Goal: Transaction & Acquisition: Purchase product/service

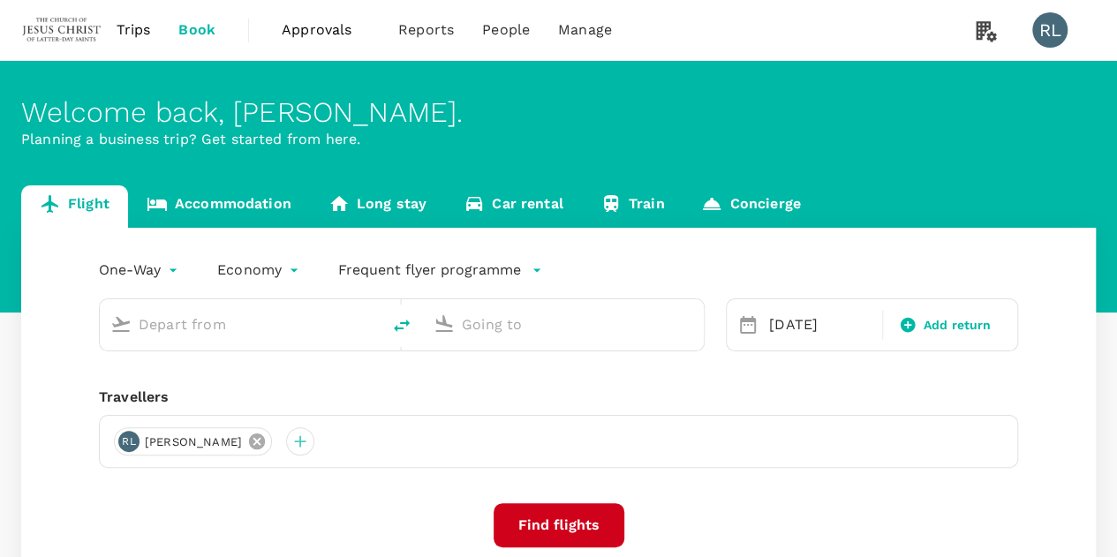
click at [267, 441] on icon at bounding box center [256, 441] width 19 height 19
type input "Sibu (SBW)"
type input "Singapore Changi (SIN)"
type input "Sibu (SBW)"
type input "Singapore Changi (SIN)"
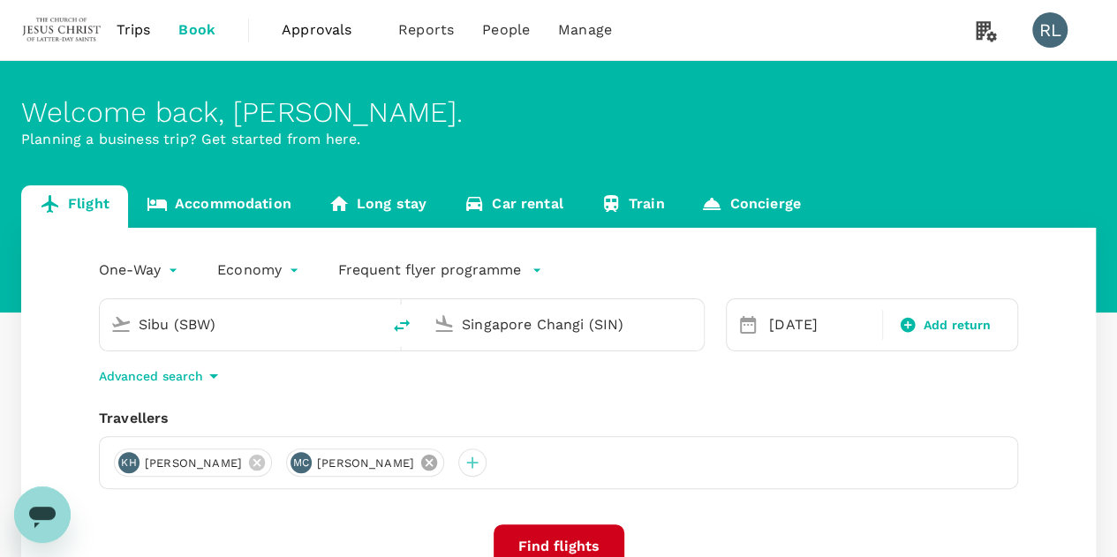
click at [421, 464] on icon at bounding box center [429, 463] width 16 height 16
click at [247, 462] on icon at bounding box center [256, 462] width 19 height 19
click at [131, 462] on div at bounding box center [128, 463] width 28 height 28
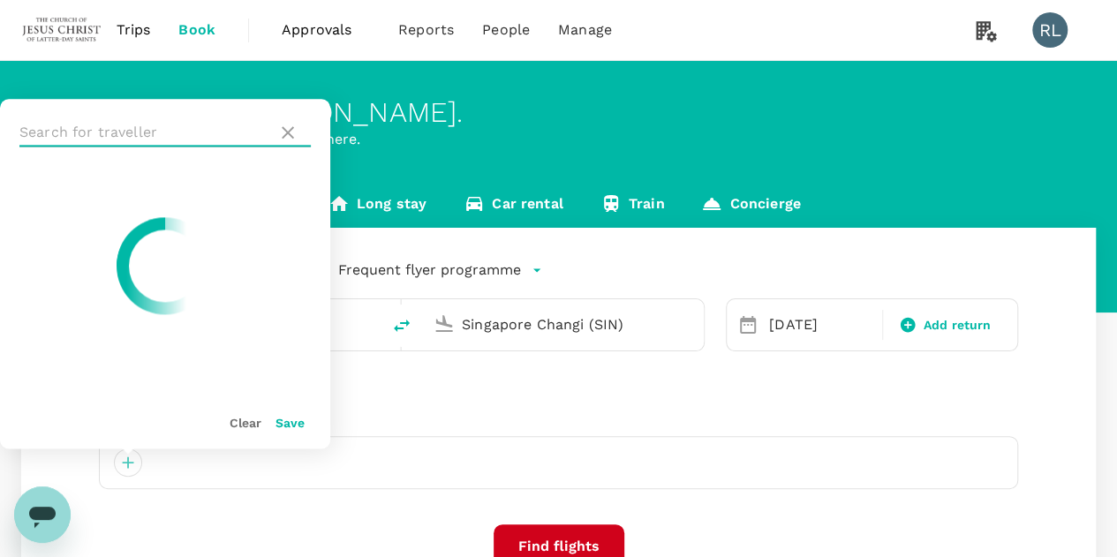
click at [148, 130] on input "text" at bounding box center [144, 132] width 251 height 28
type input "h"
click at [599, 397] on div "One-Way oneway Economy economy Frequent flyer programme Sibu (SBW) [GEOGRAPHIC_…" at bounding box center [558, 477] width 1075 height 499
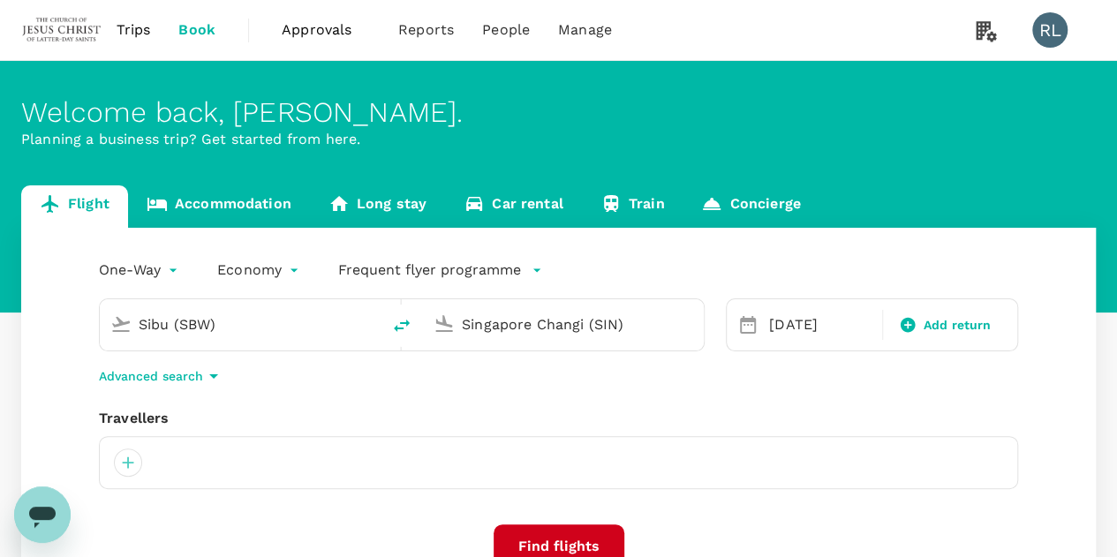
click at [274, 326] on input "Sibu (SBW)" at bounding box center [241, 324] width 205 height 27
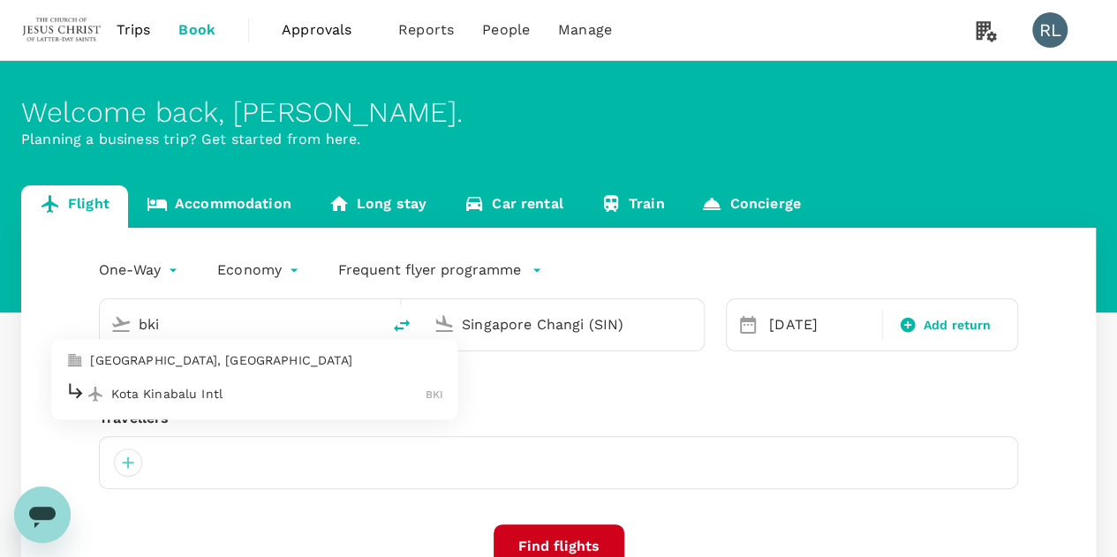
type input "Sibu (SBW)"
click at [665, 328] on input "Singapore Changi (SIN)" at bounding box center [564, 324] width 205 height 27
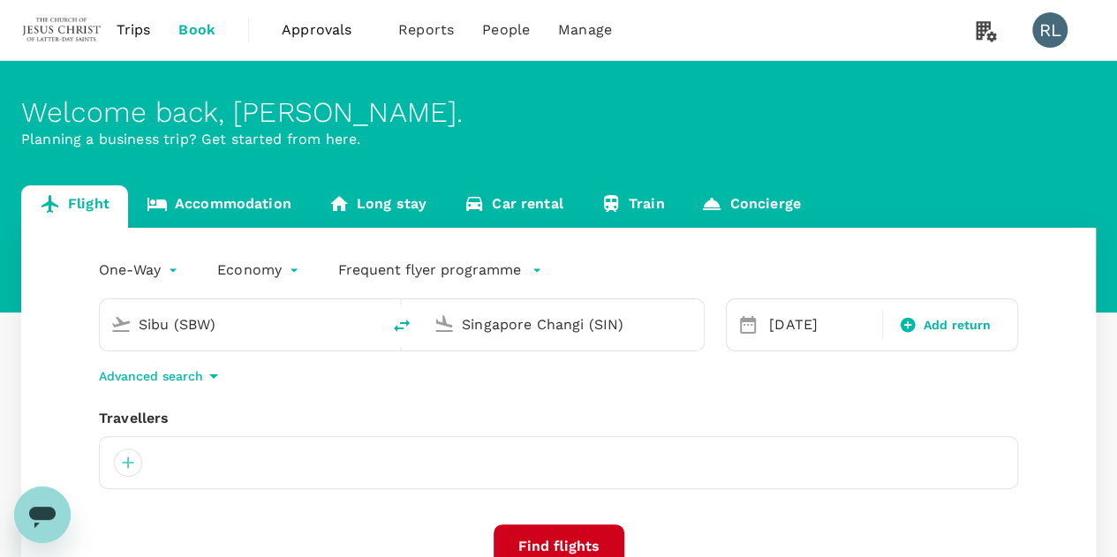
drag, startPoint x: 627, startPoint y: 327, endPoint x: 330, endPoint y: 327, distance: 296.8
click at [330, 327] on div "Sibu (SBW) Singapore Changi (SIN)" at bounding box center [402, 325] width 606 height 53
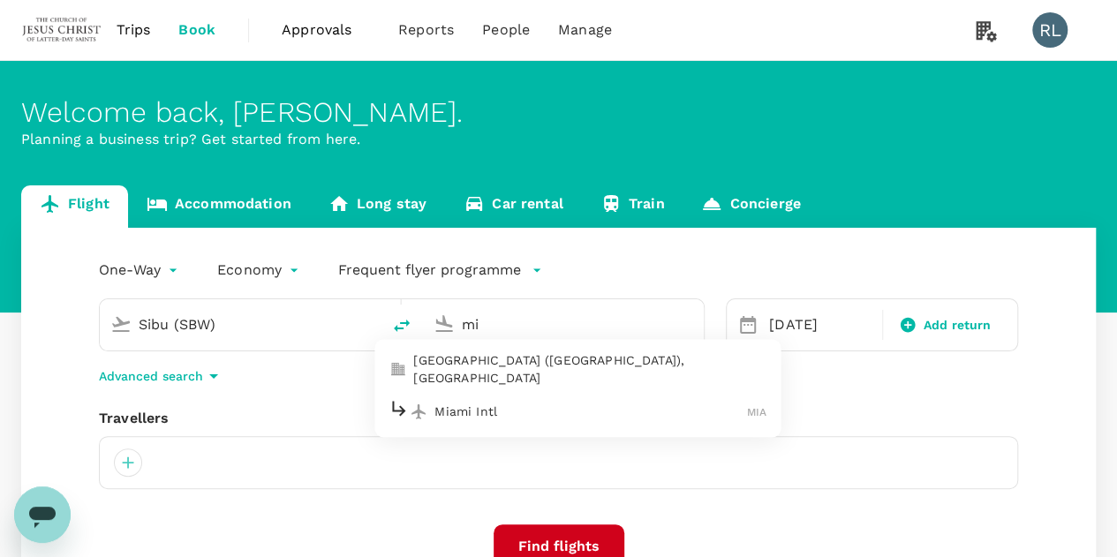
type input "m"
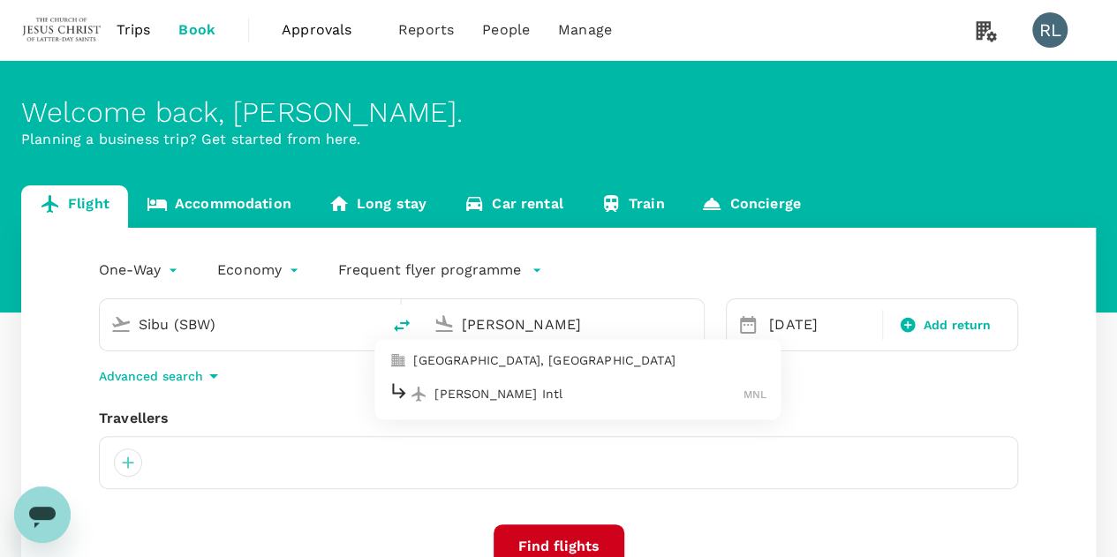
click at [472, 392] on p "[PERSON_NAME] Intl" at bounding box center [589, 394] width 309 height 18
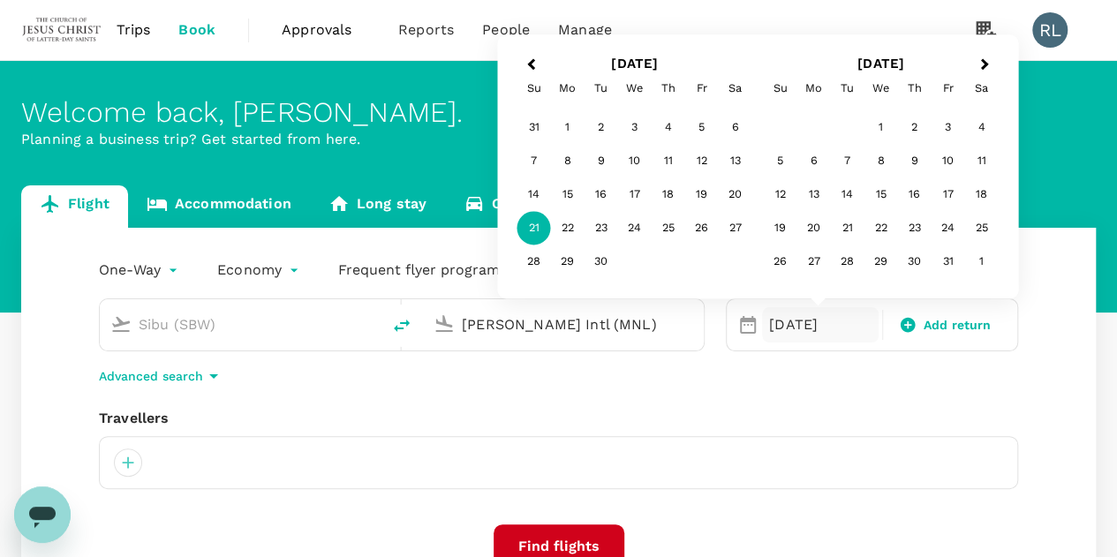
type input "[PERSON_NAME] Intl (MNL)"
click at [606, 432] on div "Travellers" at bounding box center [558, 448] width 919 height 81
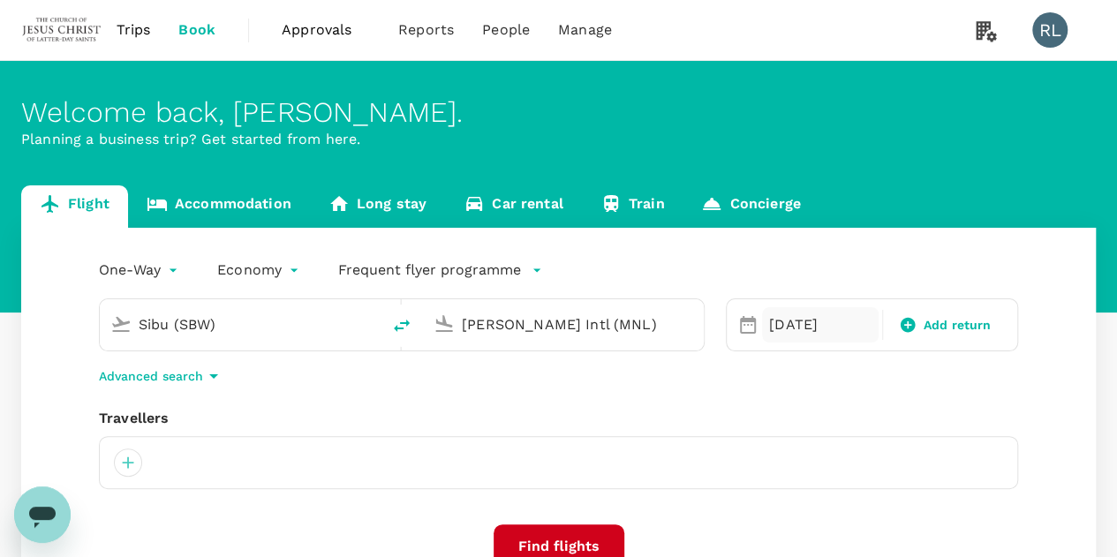
click at [775, 314] on div "[DATE]" at bounding box center [820, 324] width 117 height 35
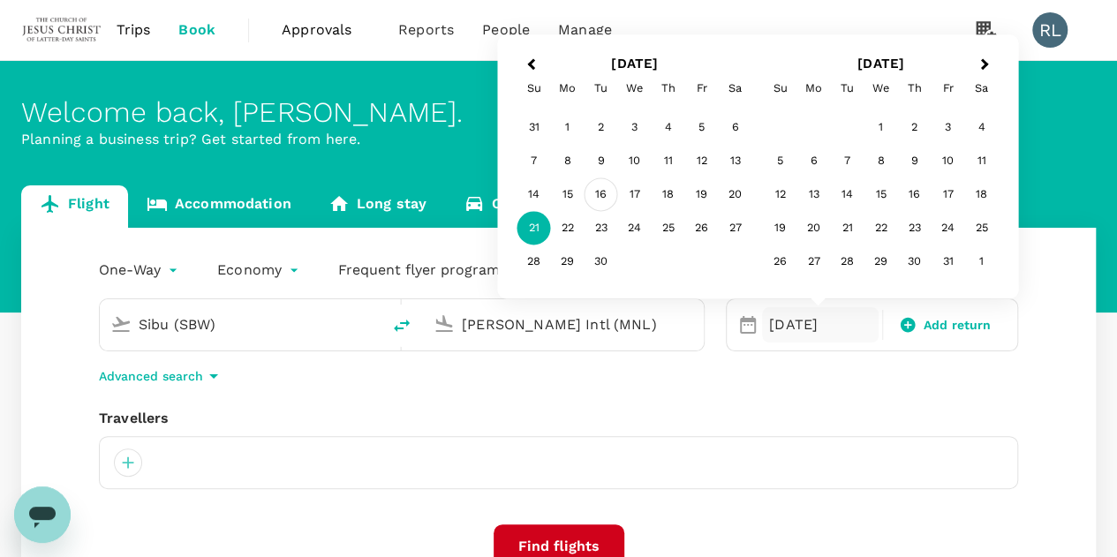
click at [600, 195] on div "16" at bounding box center [602, 195] width 34 height 34
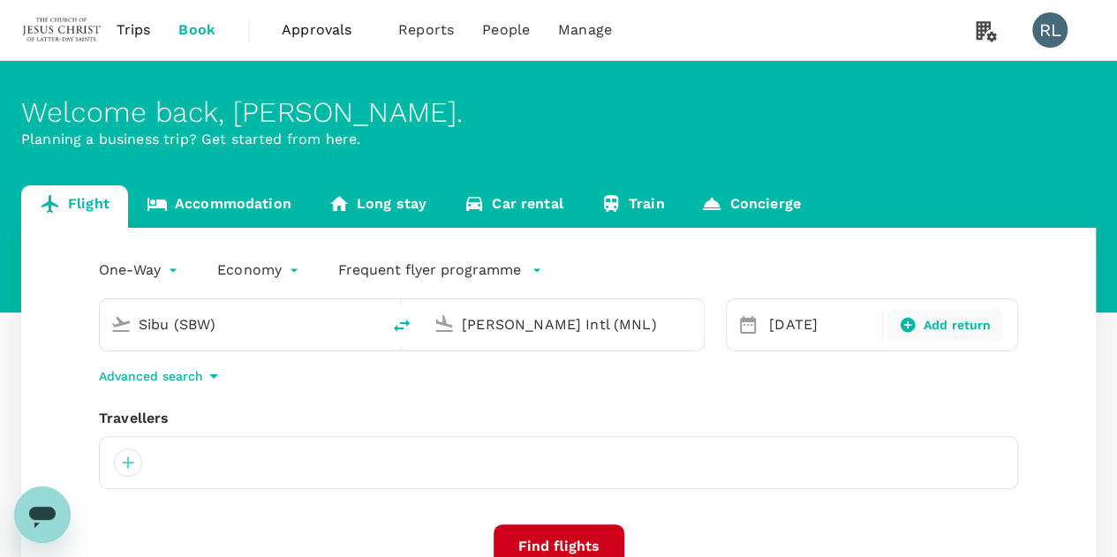
click at [908, 321] on icon at bounding box center [907, 325] width 15 height 15
type input "roundtrip"
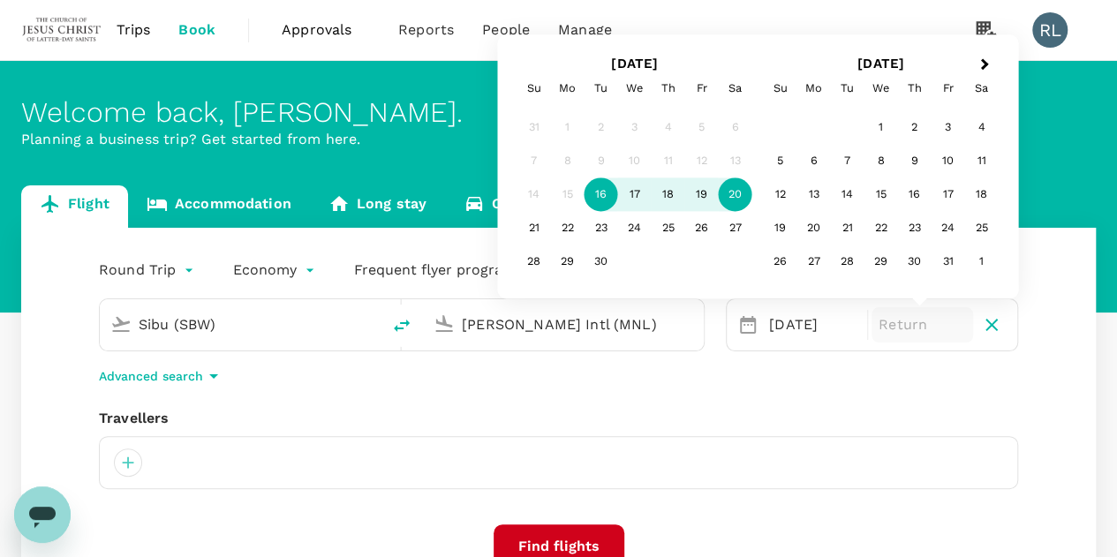
click at [736, 193] on div "20" at bounding box center [736, 195] width 34 height 34
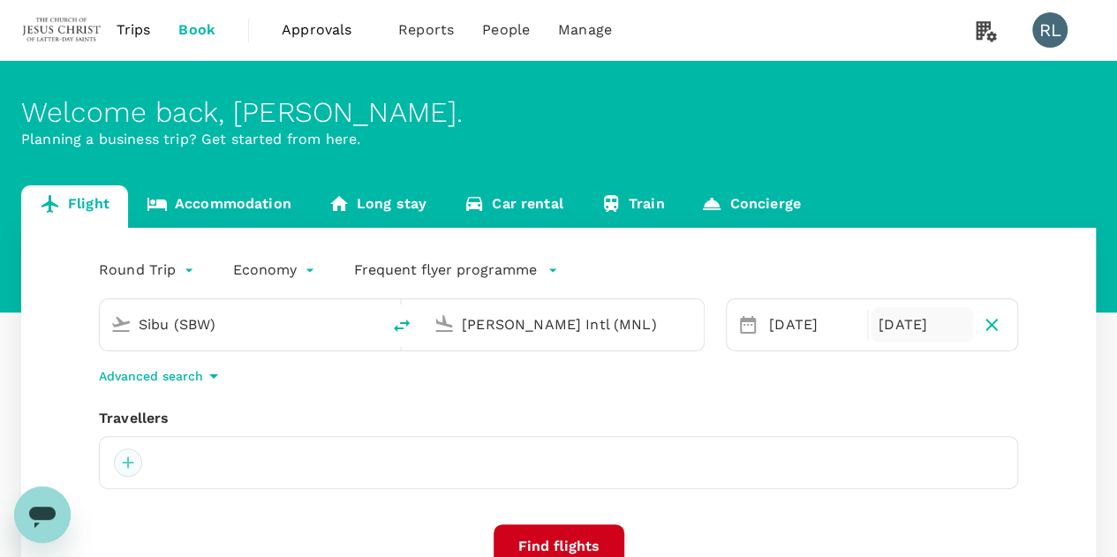
click at [125, 467] on div at bounding box center [128, 463] width 28 height 28
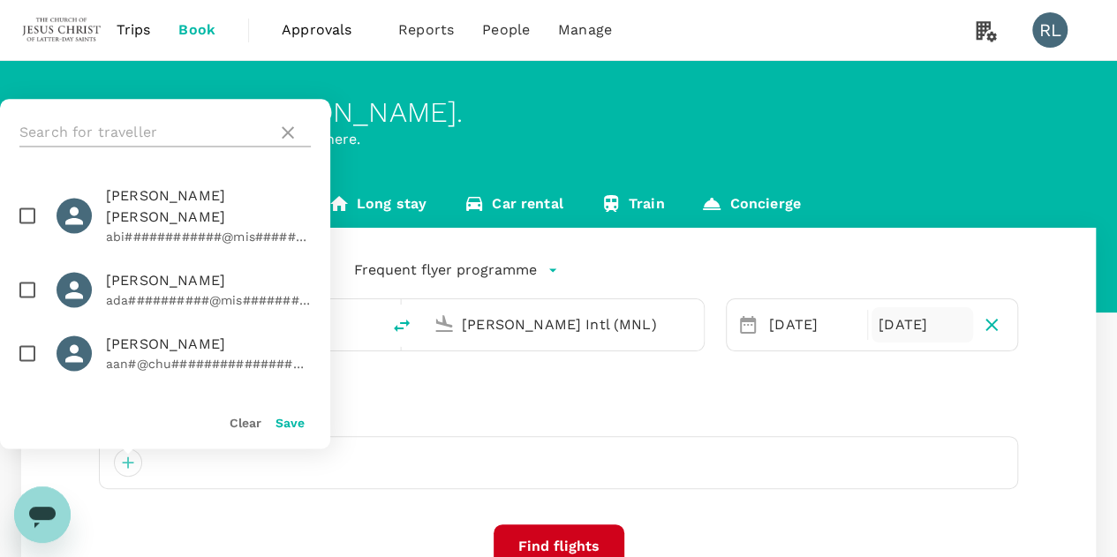
click at [195, 132] on input "text" at bounding box center [144, 132] width 251 height 28
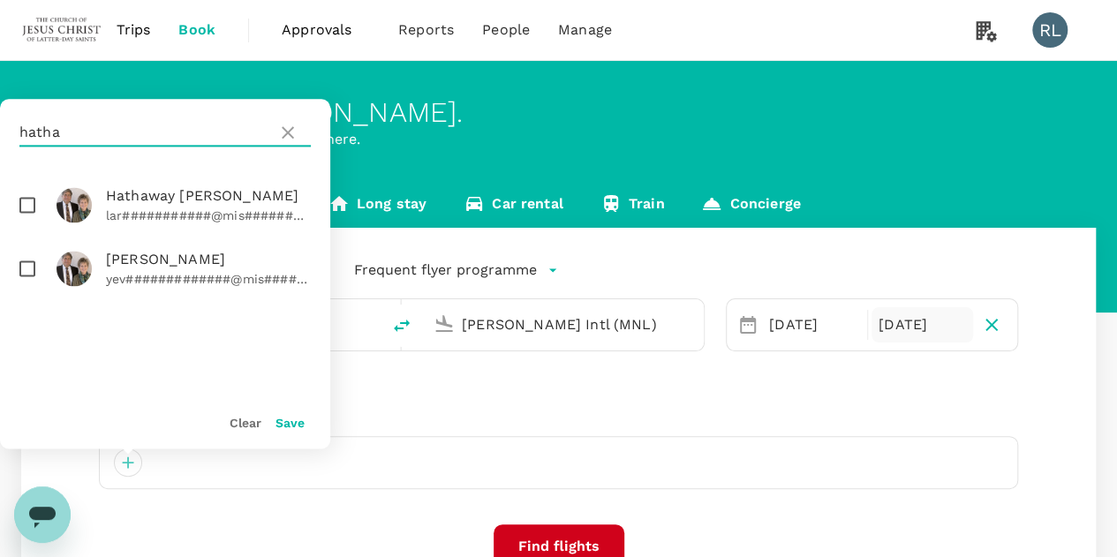
type input "hatha"
click at [28, 206] on input "checkbox" at bounding box center [27, 204] width 37 height 37
checkbox input "true"
click at [22, 267] on input "checkbox" at bounding box center [27, 268] width 37 height 37
checkbox input "true"
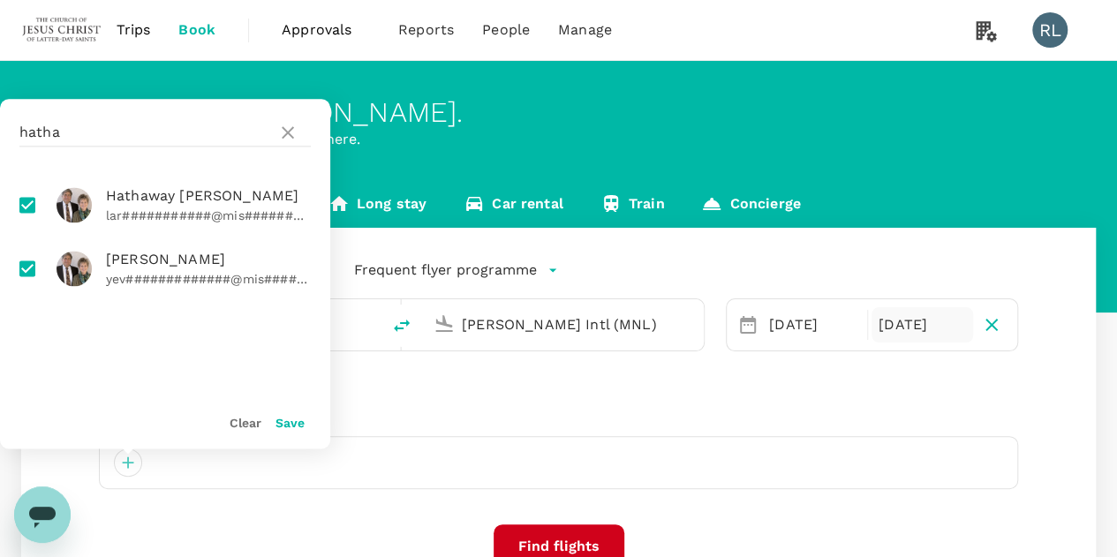
click at [284, 428] on button "Save" at bounding box center [290, 423] width 29 height 14
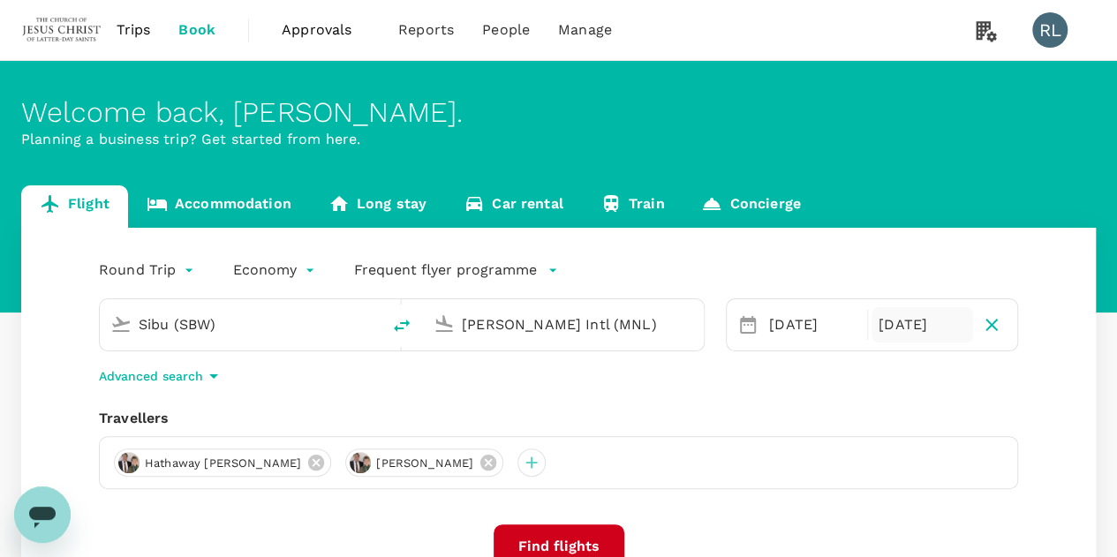
click at [279, 324] on input "Sibu (SBW)" at bounding box center [241, 324] width 205 height 27
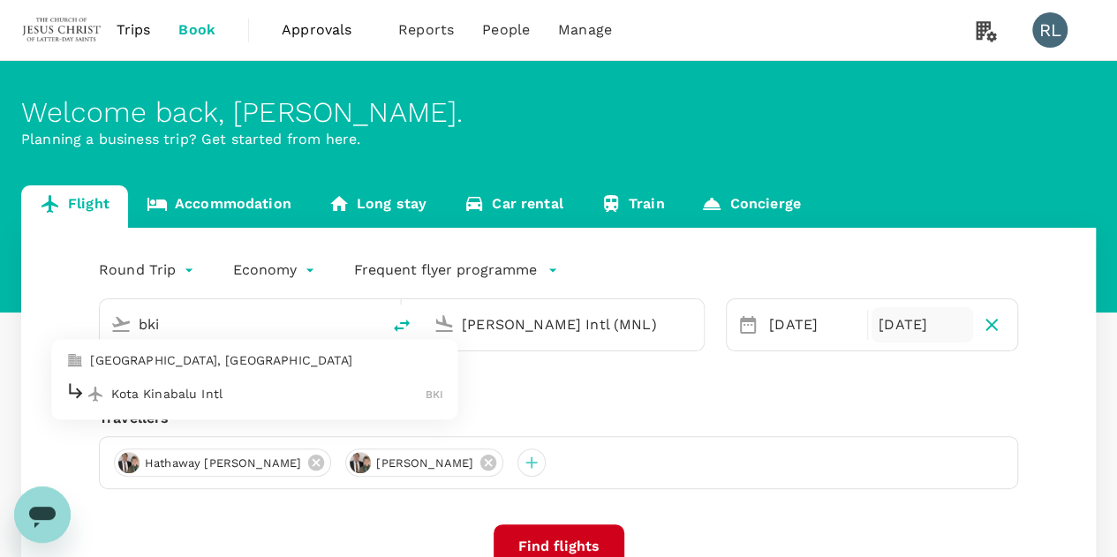
click at [213, 394] on p "Kota Kinabalu Intl" at bounding box center [268, 394] width 314 height 18
type input "Kota Kinabalu Intl (BKI)"
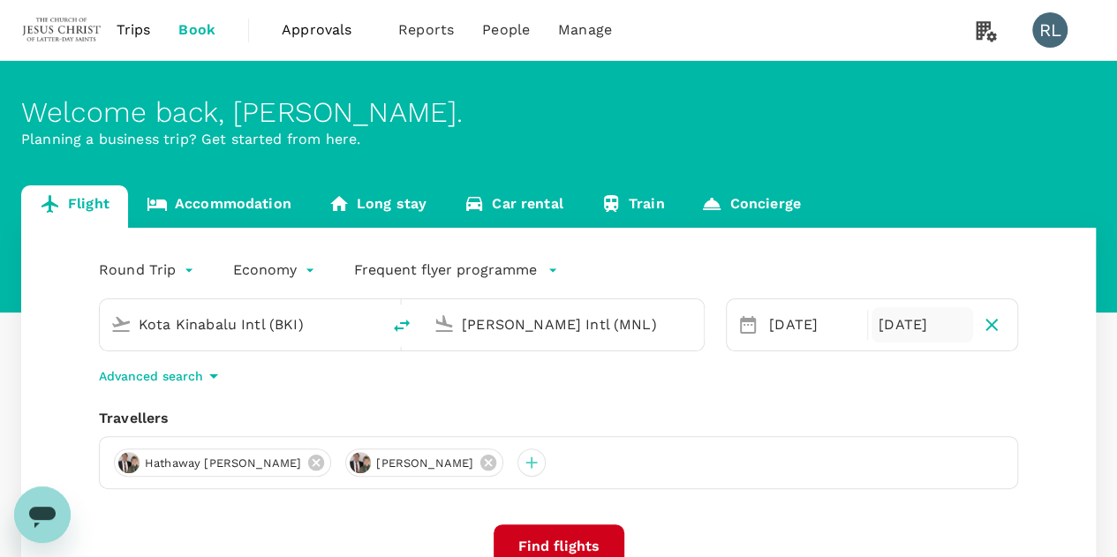
click at [732, 411] on div "Travellers" at bounding box center [558, 418] width 919 height 21
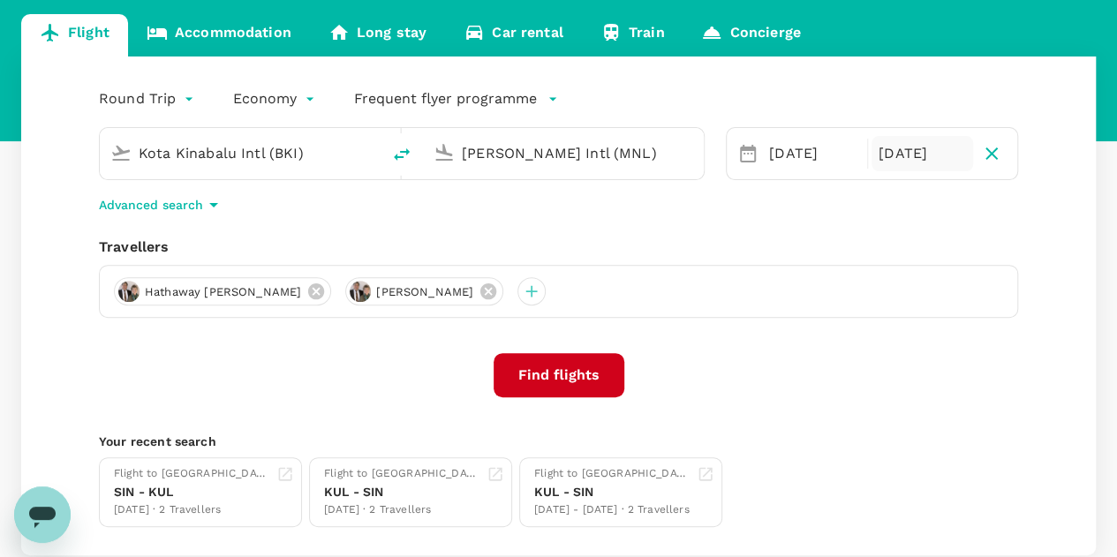
scroll to position [177, 0]
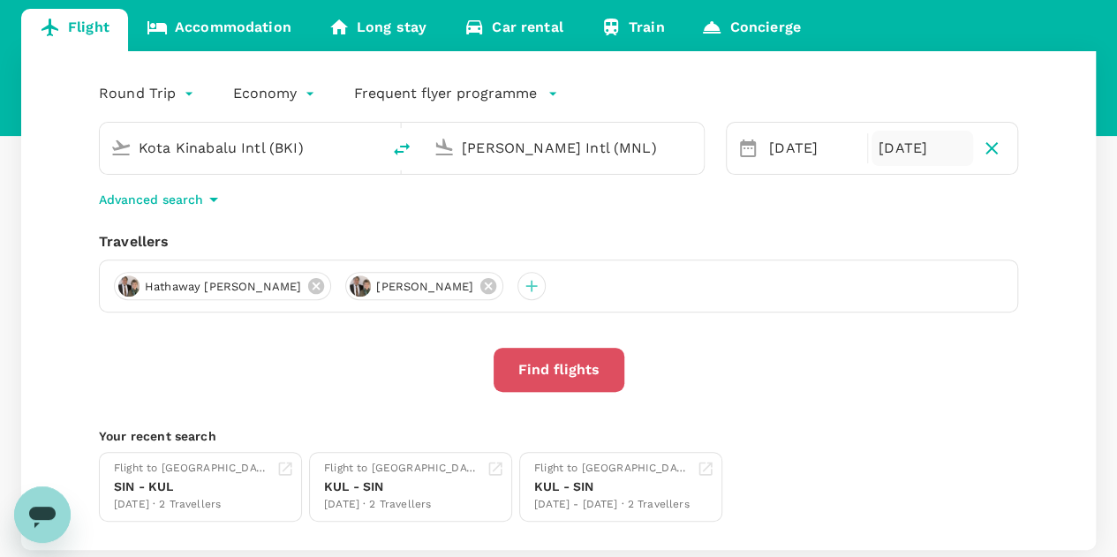
click at [561, 366] on button "Find flights" at bounding box center [559, 370] width 131 height 44
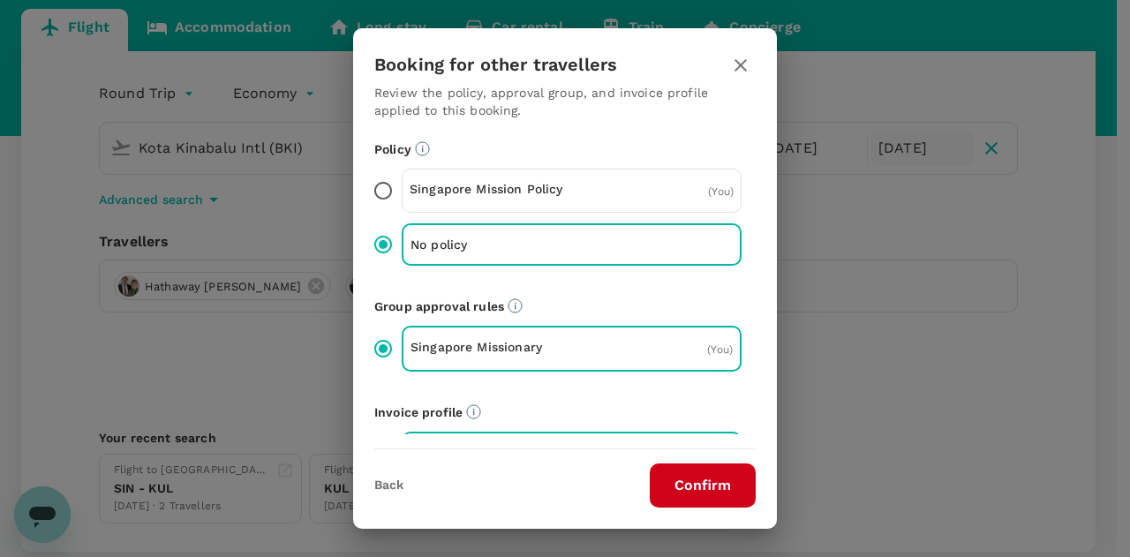
click at [696, 483] on button "Confirm" at bounding box center [703, 486] width 106 height 44
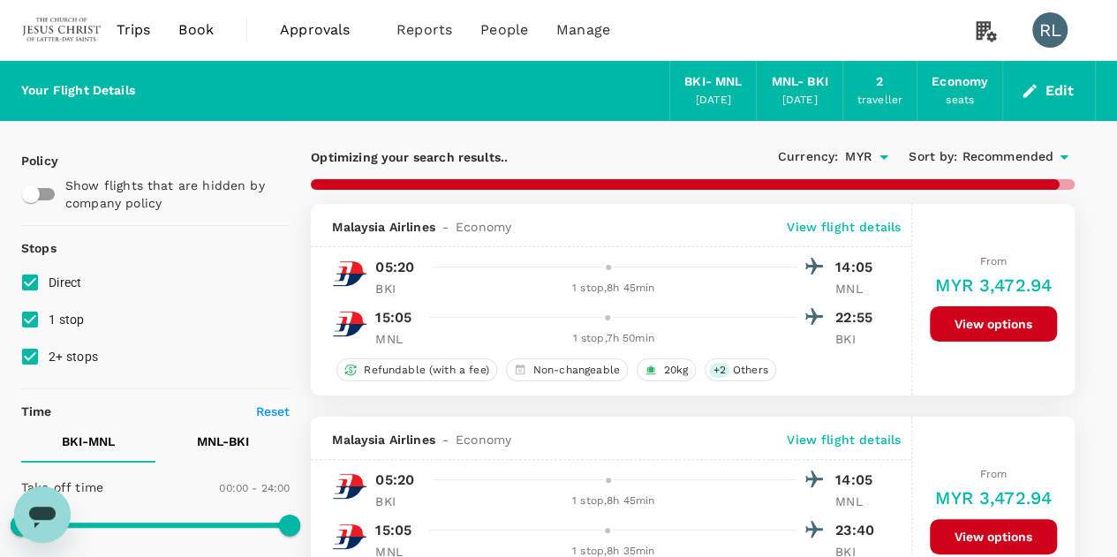
click at [1005, 156] on span "Recommended" at bounding box center [1008, 156] width 92 height 19
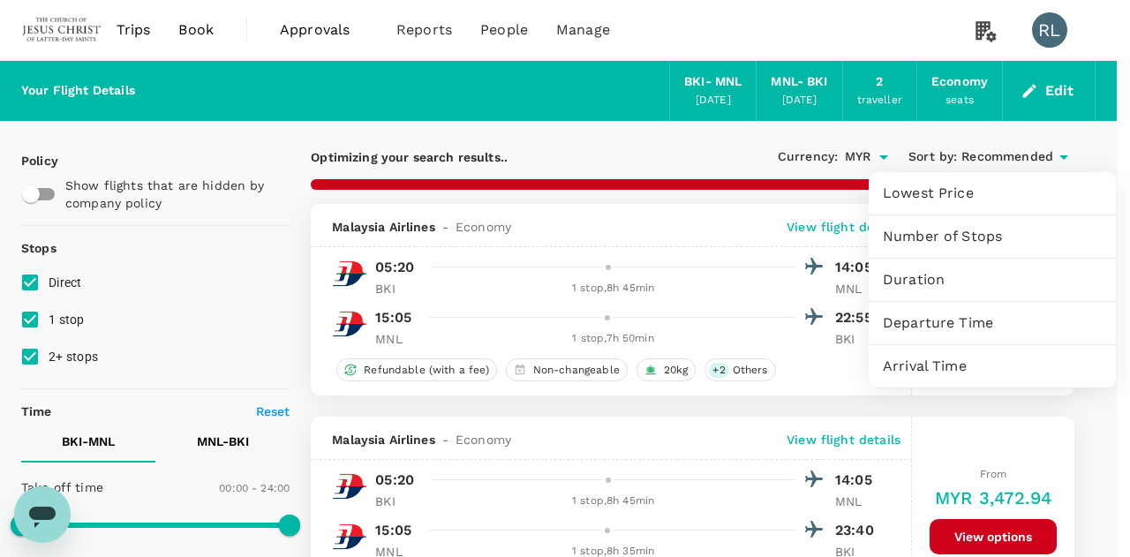
click at [941, 319] on span "Departure Time" at bounding box center [992, 323] width 219 height 21
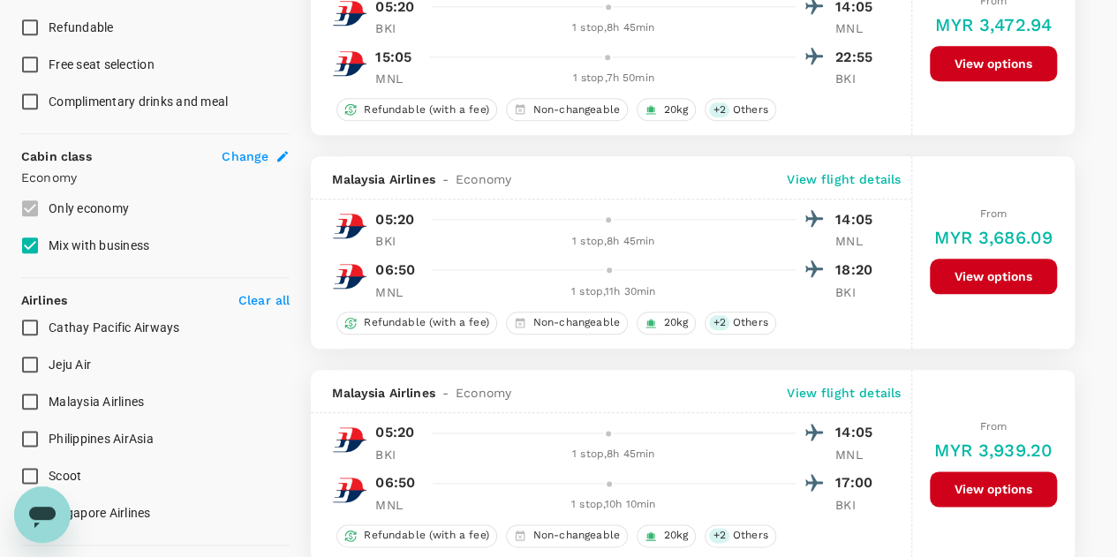
scroll to position [883, 0]
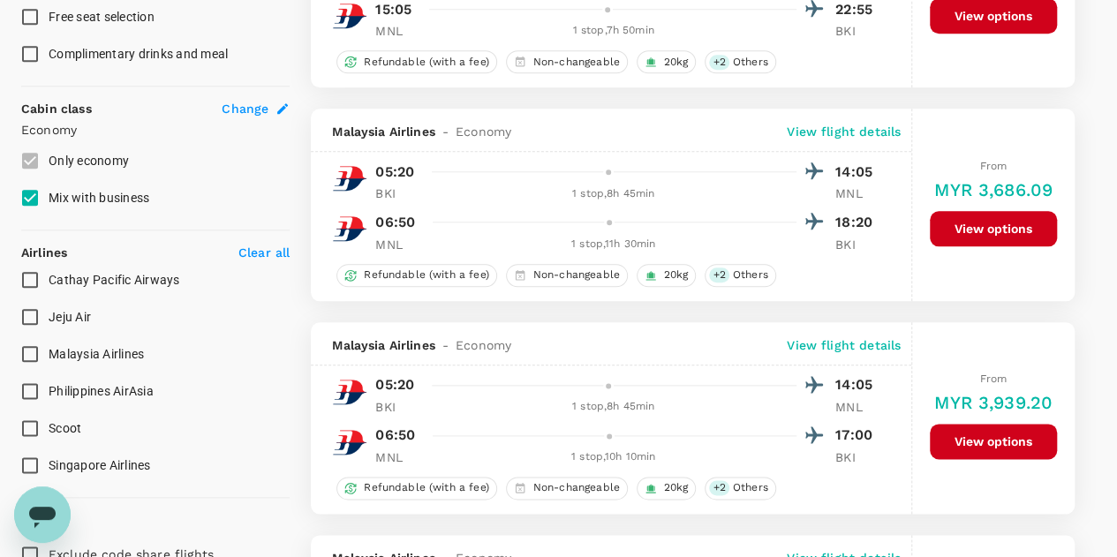
click at [30, 389] on input "Philippines AirAsia" at bounding box center [29, 391] width 37 height 37
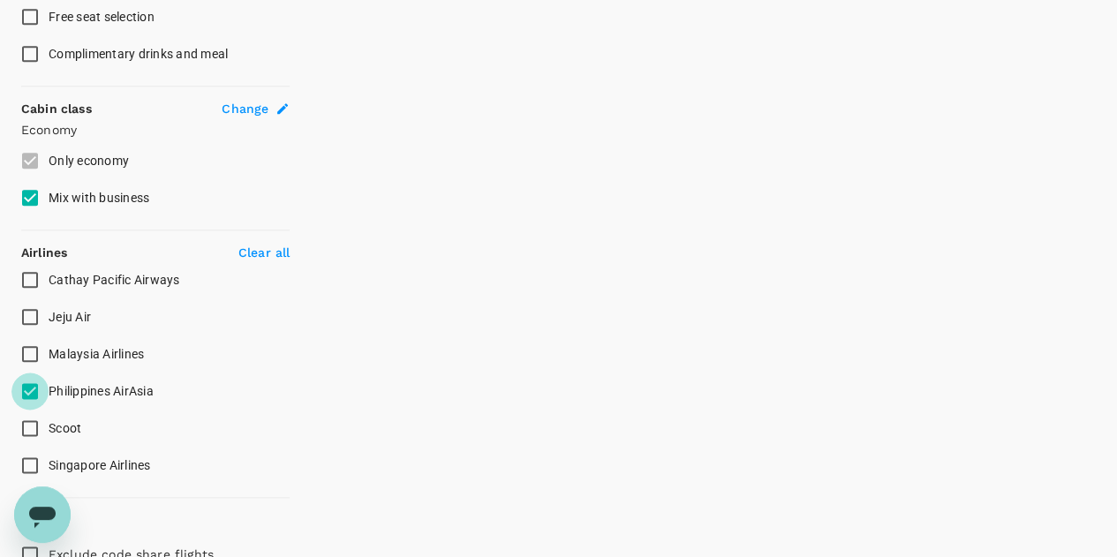
click at [30, 389] on input "Philippines AirAsia" at bounding box center [29, 391] width 37 height 37
checkbox input "false"
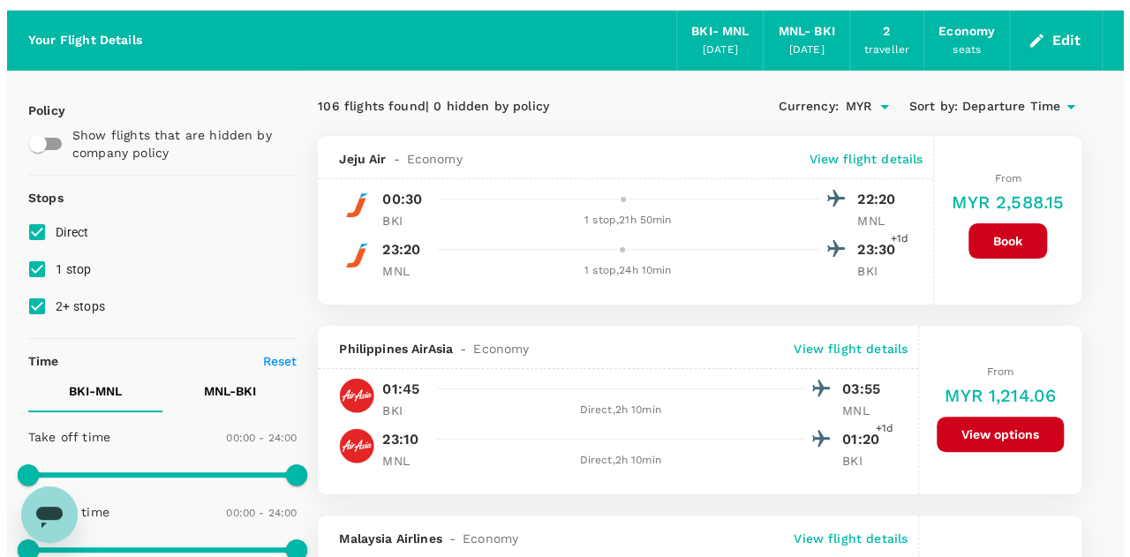
scroll to position [88, 0]
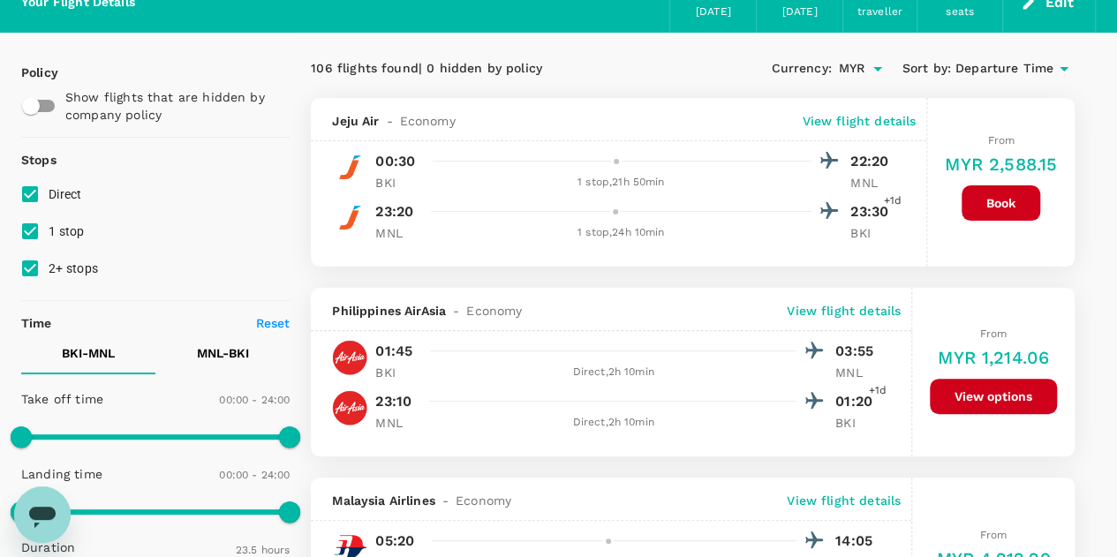
click at [806, 310] on p "View flight details" at bounding box center [844, 311] width 114 height 18
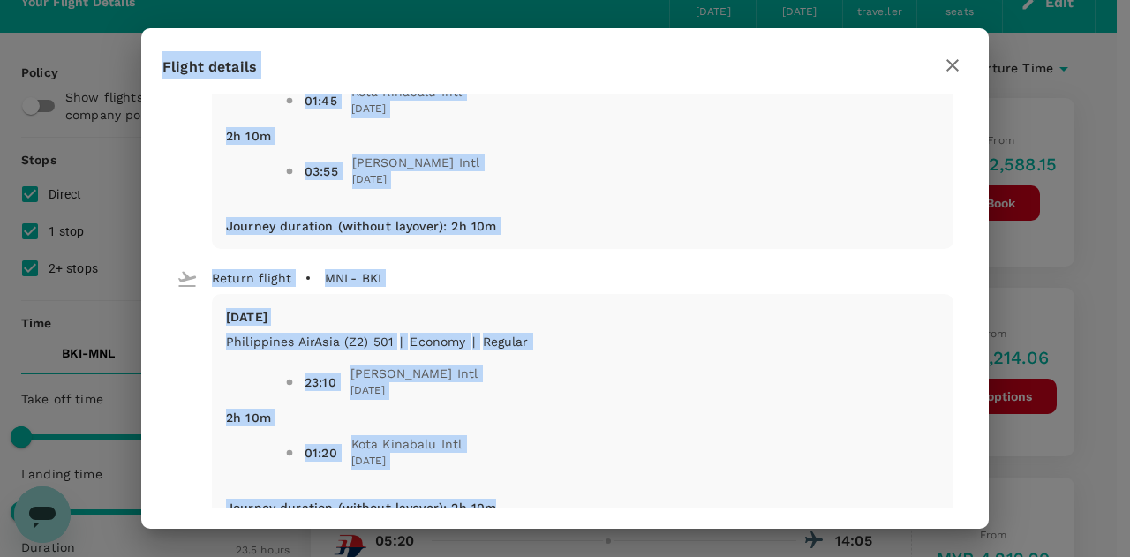
scroll to position [0, 0]
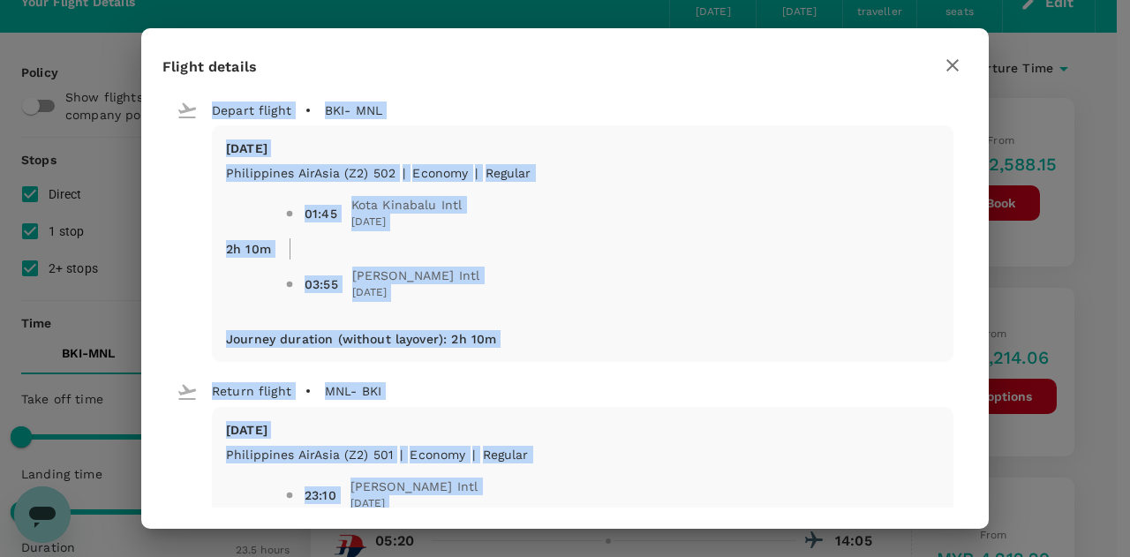
drag, startPoint x: 504, startPoint y: 474, endPoint x: 131, endPoint y: 117, distance: 516.6
click at [131, 117] on div "Flight details Depart flight [GEOGRAPHIC_DATA] - MNL [GEOGRAPHIC_DATA][DATE] [G…" at bounding box center [565, 278] width 1130 height 557
copy div "Depart flight BKI - MNL [DATE] [GEOGRAPHIC_DATA] AirAsia (Z2) 502 | economy | R…"
click at [879, 179] on div "01:45 [GEOGRAPHIC_DATA] Intl [DATE] 03:55 [PERSON_NAME] Intl [DATE]" at bounding box center [605, 242] width 669 height 148
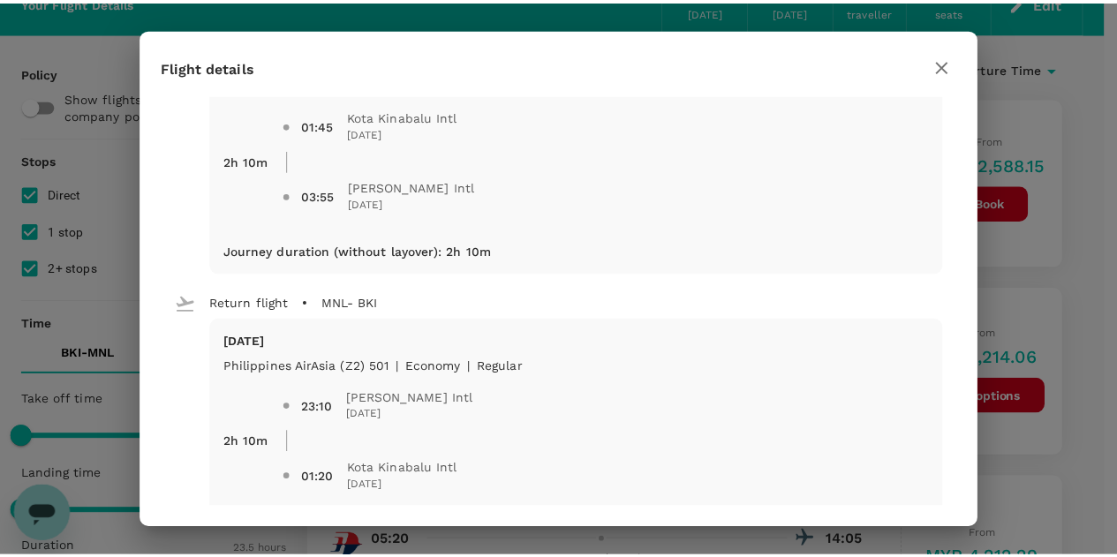
scroll to position [150, 0]
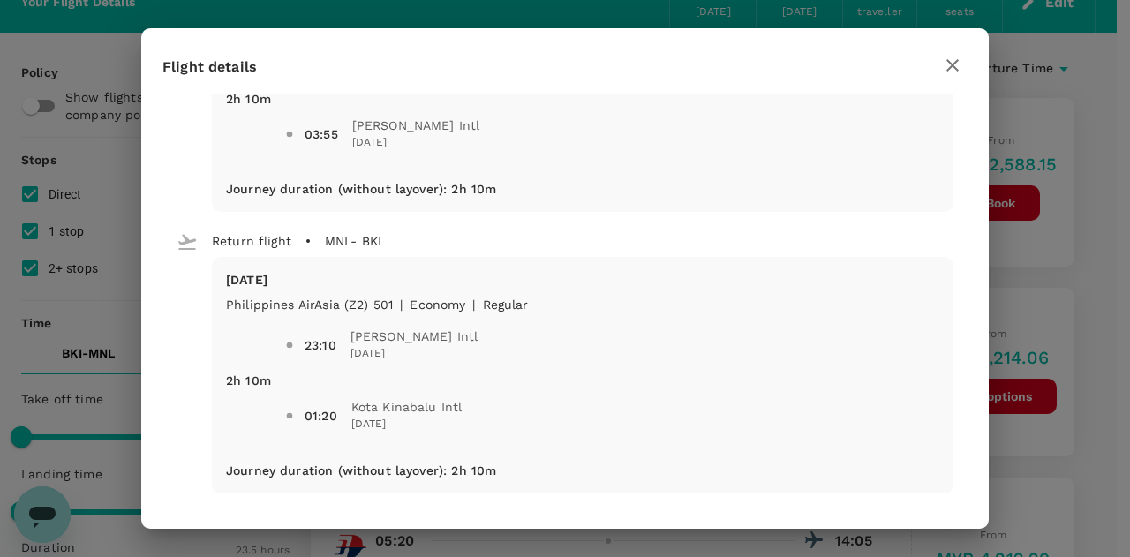
click at [953, 64] on icon "button" at bounding box center [953, 65] width 12 height 12
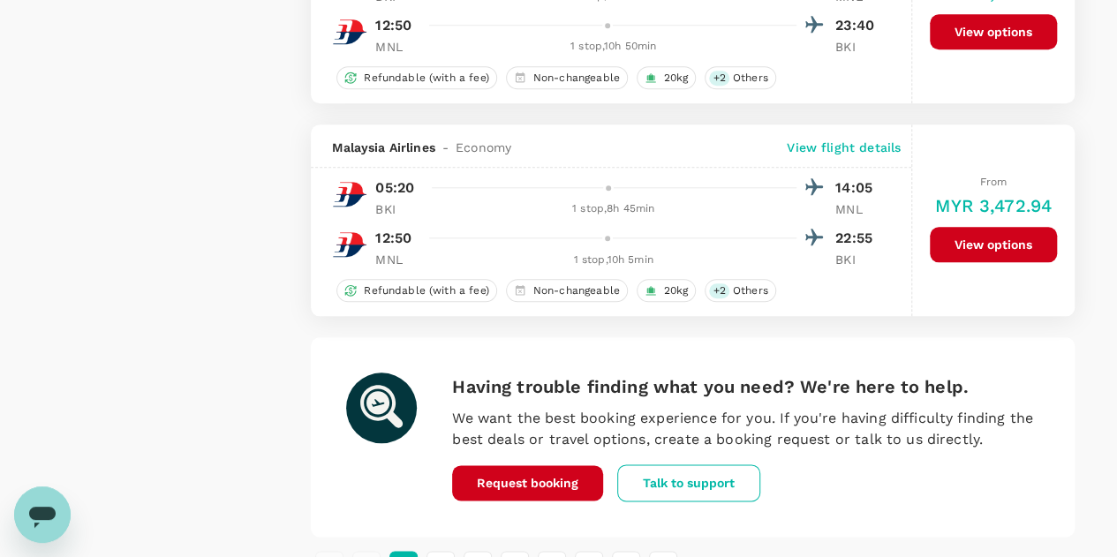
scroll to position [4239, 0]
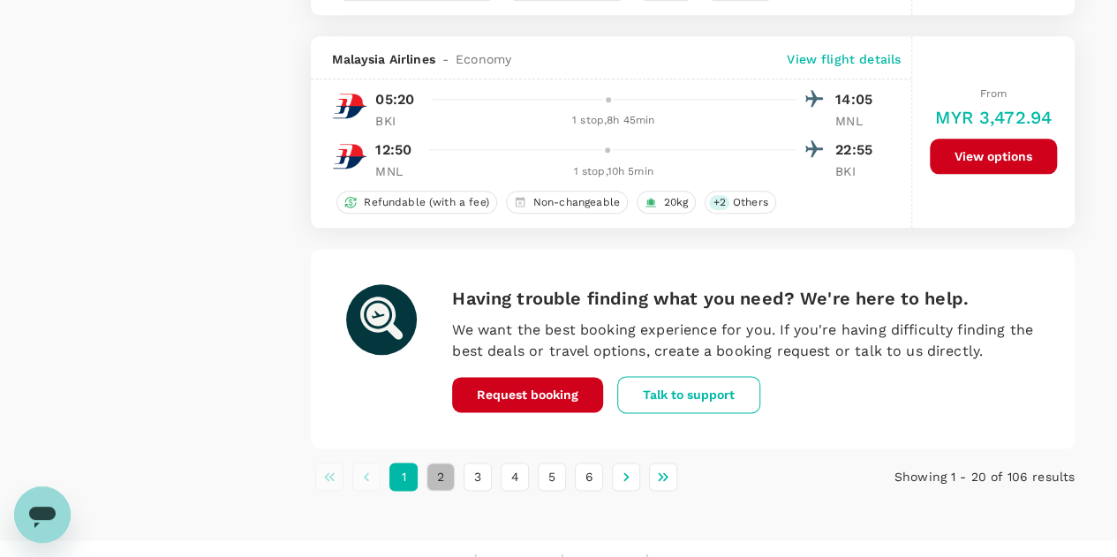
click at [438, 469] on button "2" at bounding box center [441, 477] width 28 height 28
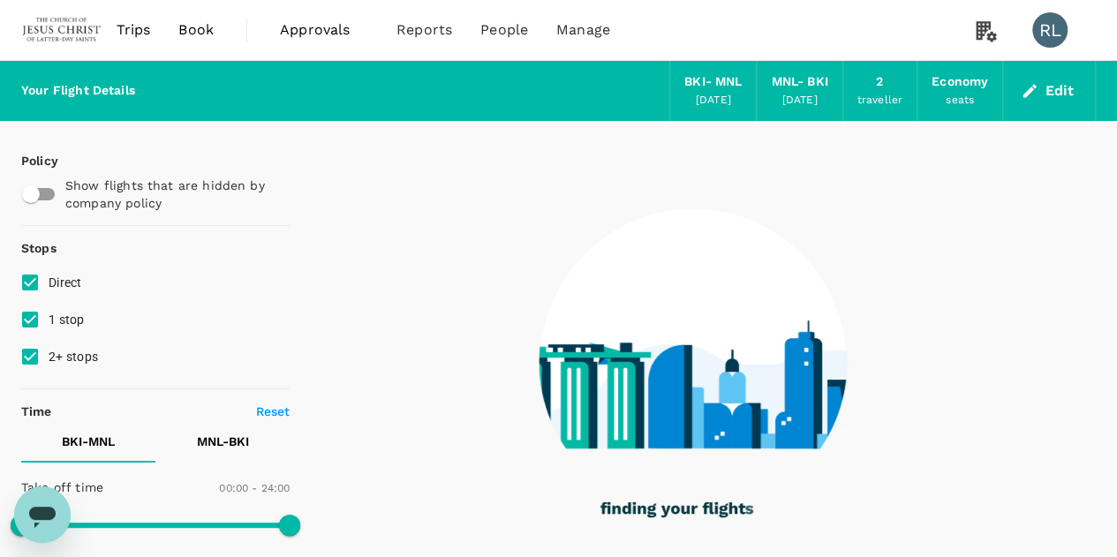
scroll to position [0, 0]
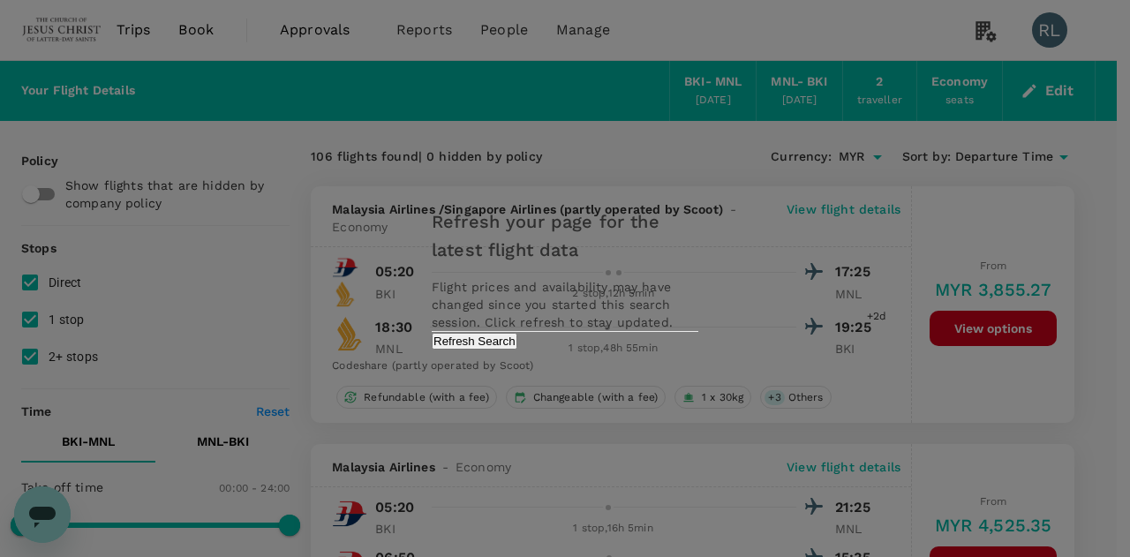
click at [518, 350] on button "Refresh Search" at bounding box center [475, 341] width 86 height 17
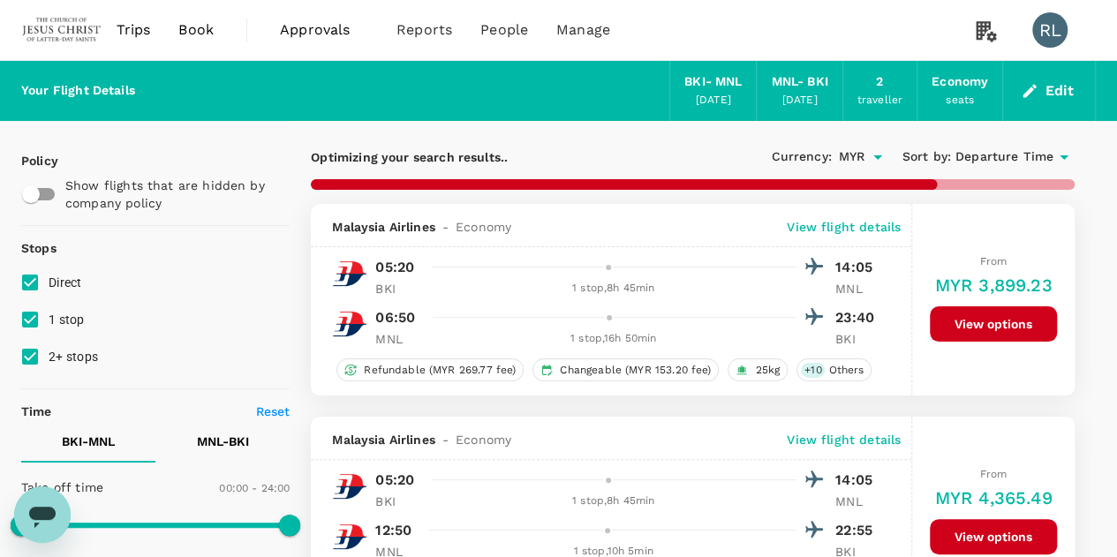
type input "1310"
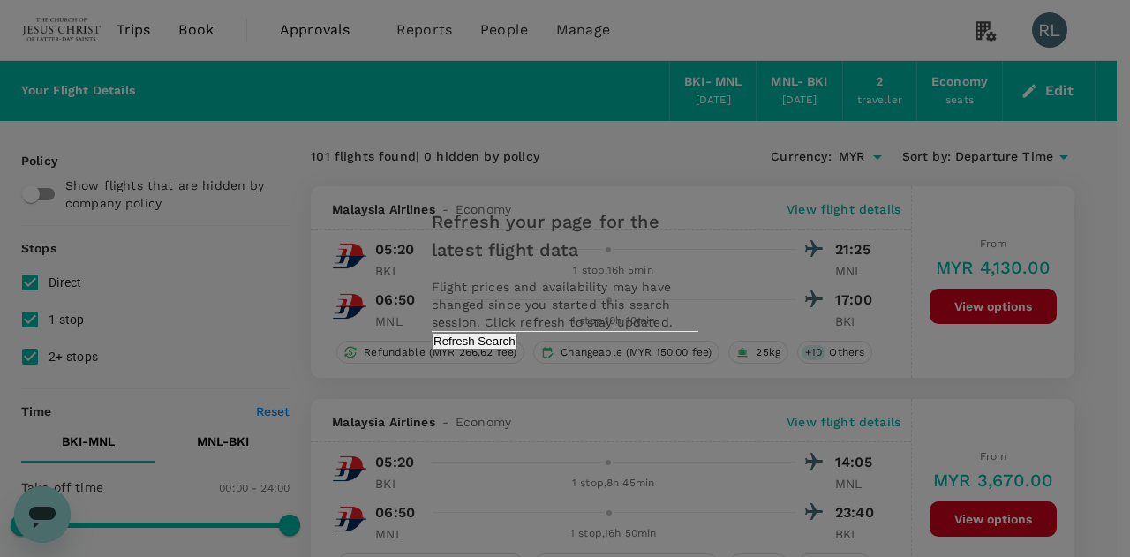
click at [518, 350] on button "Refresh Search" at bounding box center [475, 341] width 86 height 17
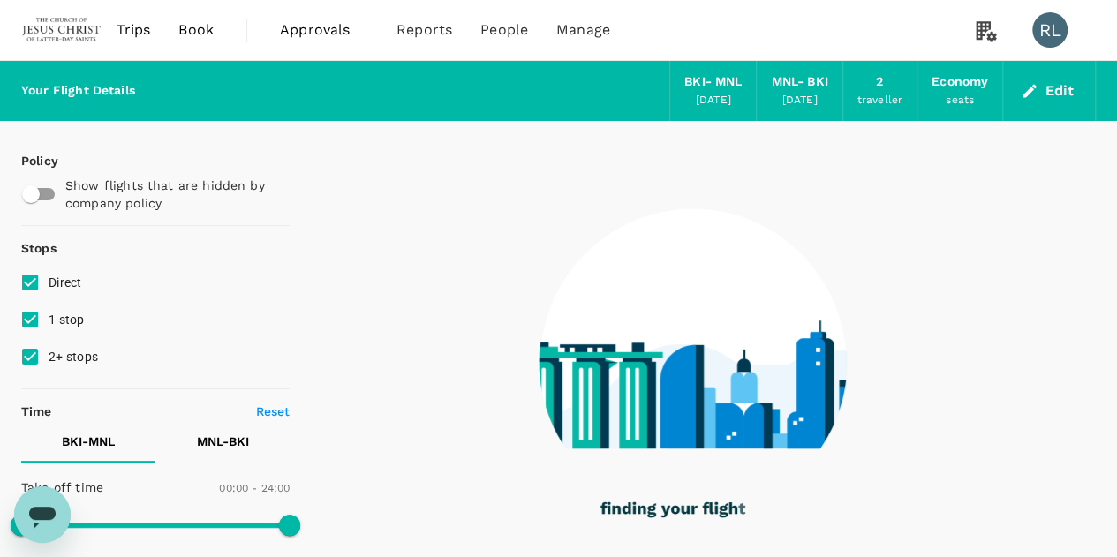
click at [1063, 89] on button "Edit" at bounding box center [1049, 91] width 64 height 28
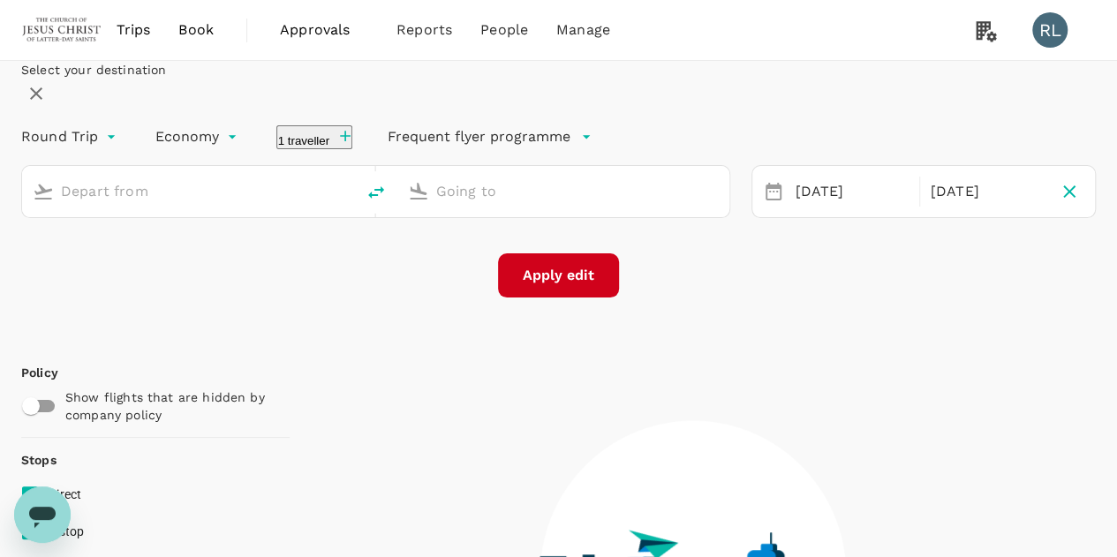
type input "Kota Kinabalu Intl (BKI)"
type input "[PERSON_NAME] Intl (MNL)"
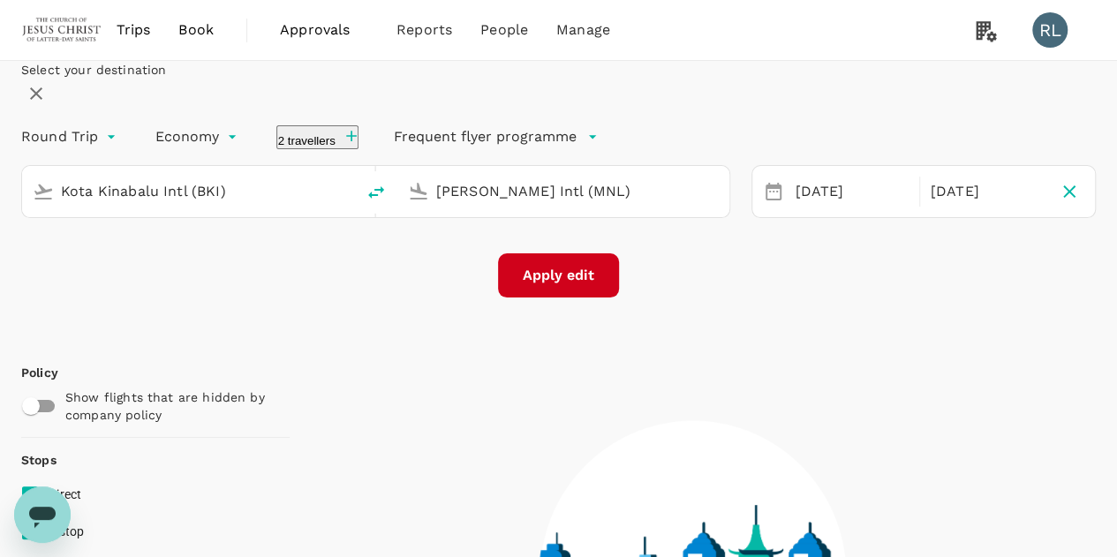
click at [318, 205] on input "Kota Kinabalu Intl (BKI)" at bounding box center [189, 191] width 257 height 27
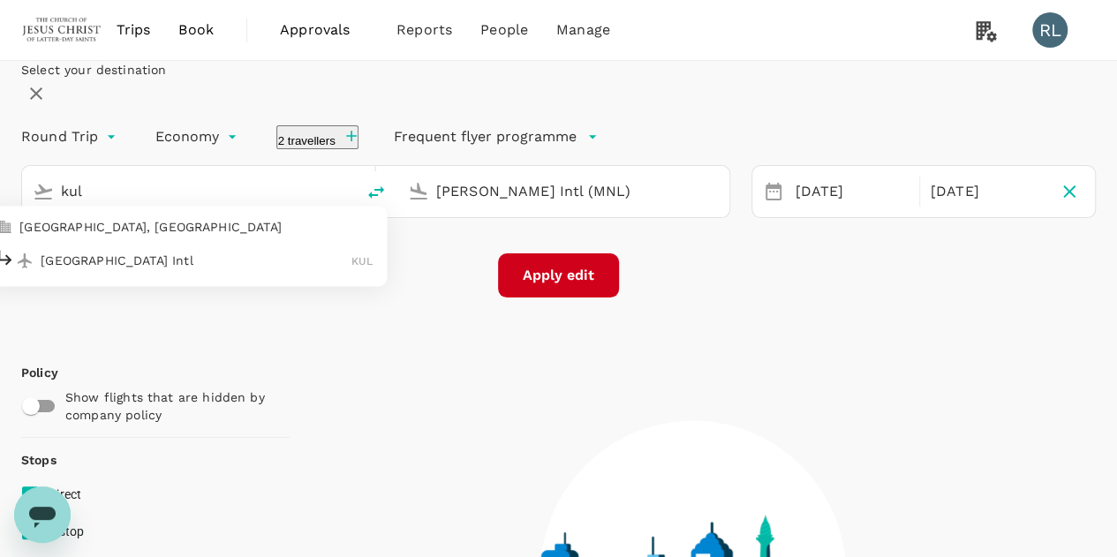
type input "Kuala Lumpur Intl ([GEOGRAPHIC_DATA])"
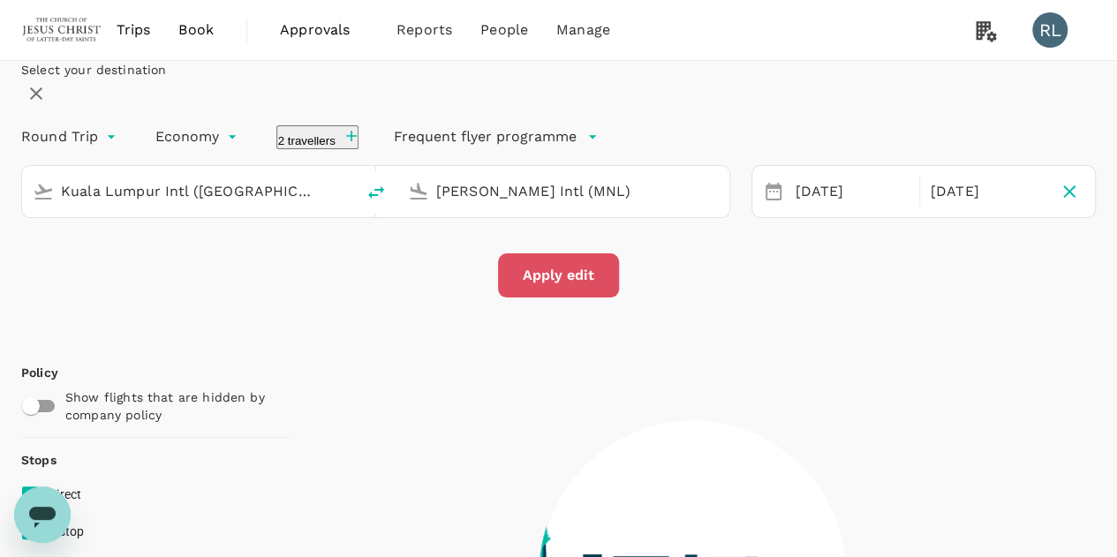
click at [586, 298] on button "Apply edit" at bounding box center [558, 275] width 121 height 44
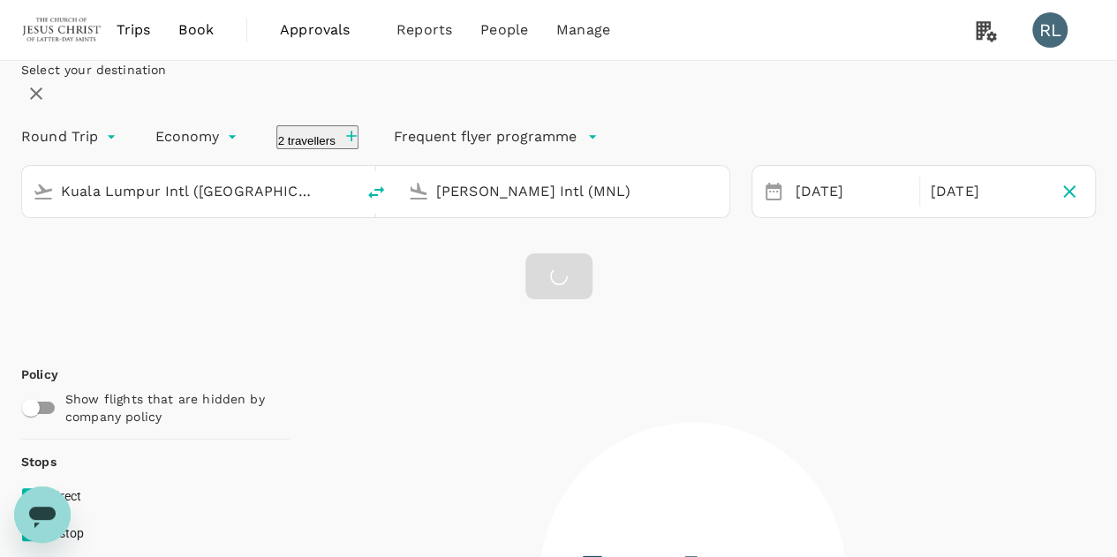
type input "1095"
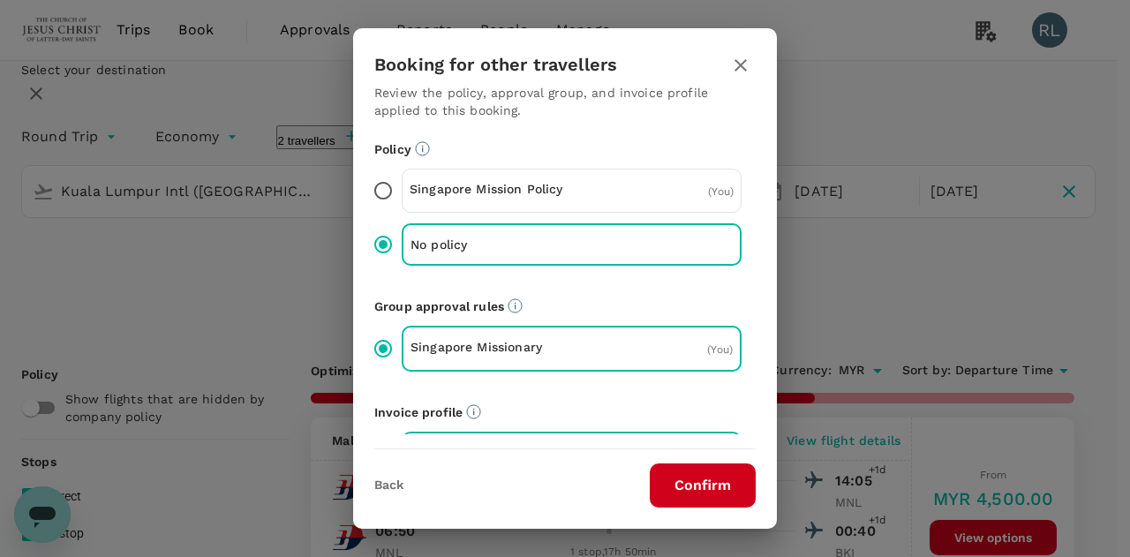
click at [689, 480] on button "Confirm" at bounding box center [703, 486] width 106 height 44
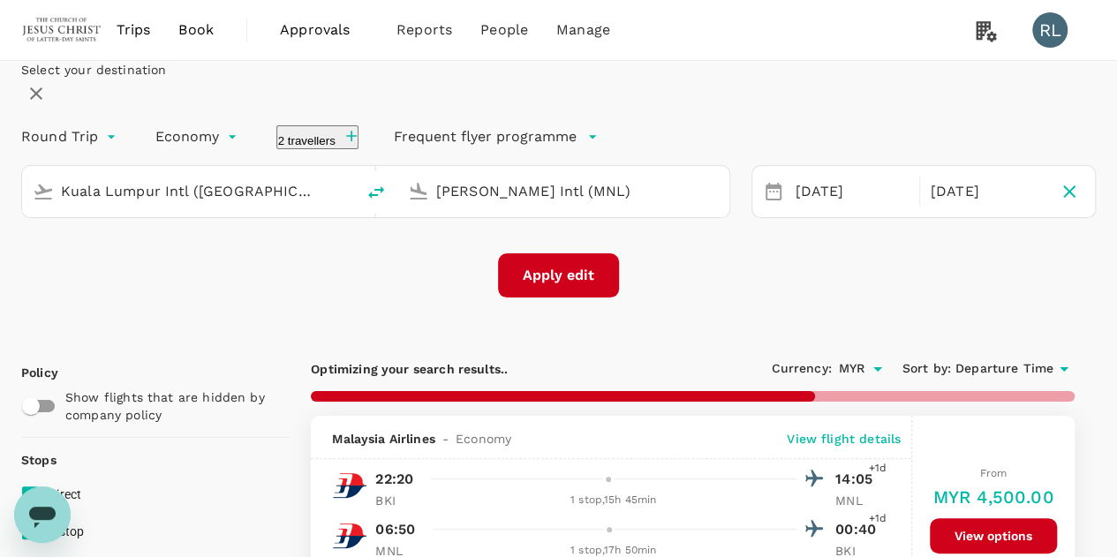
checkbox input "false"
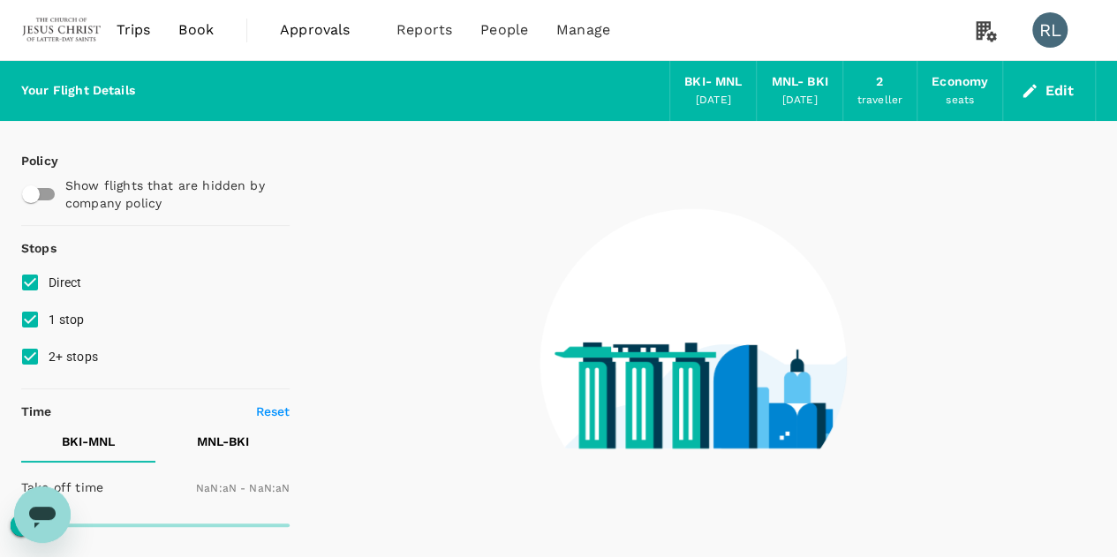
type input "1440"
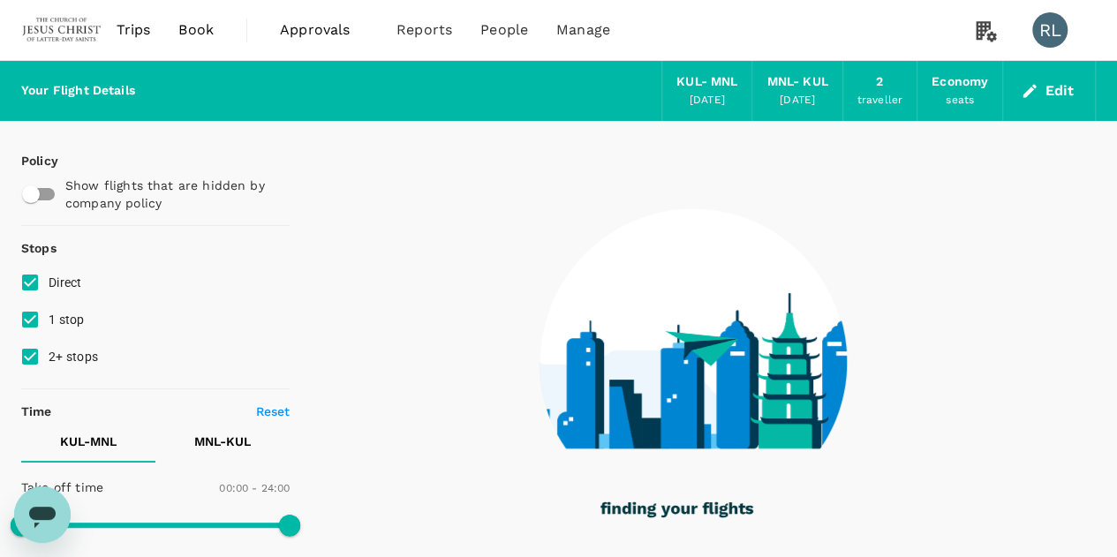
type input "1065"
checkbox input "true"
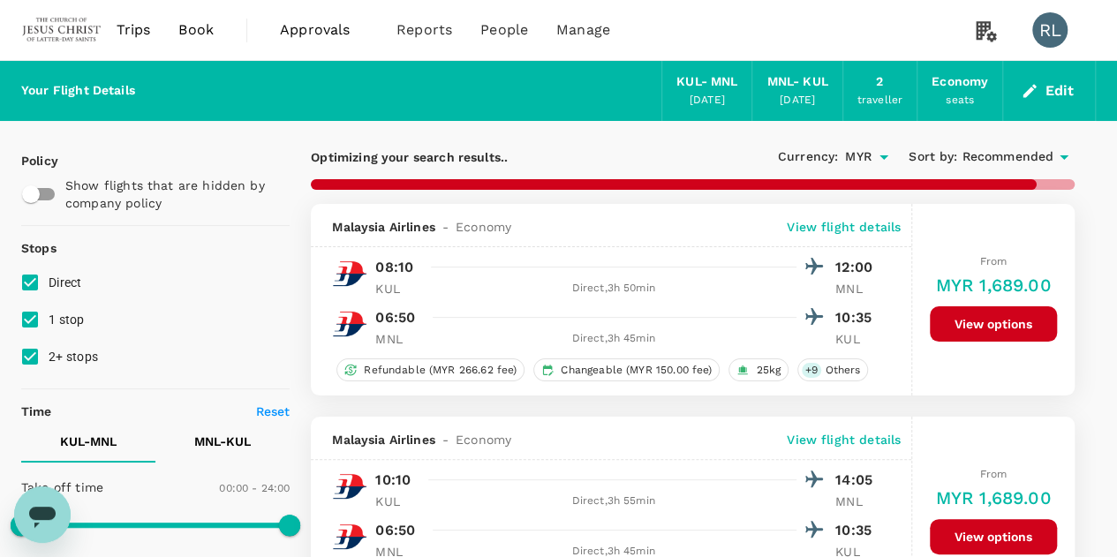
click at [979, 322] on button "View options" at bounding box center [993, 323] width 127 height 35
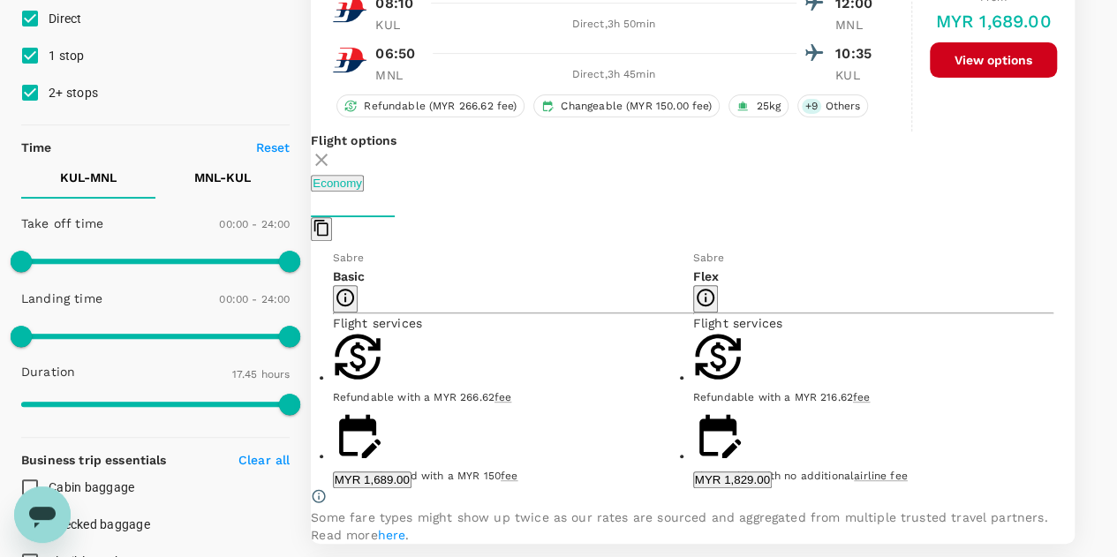
scroll to position [291, 0]
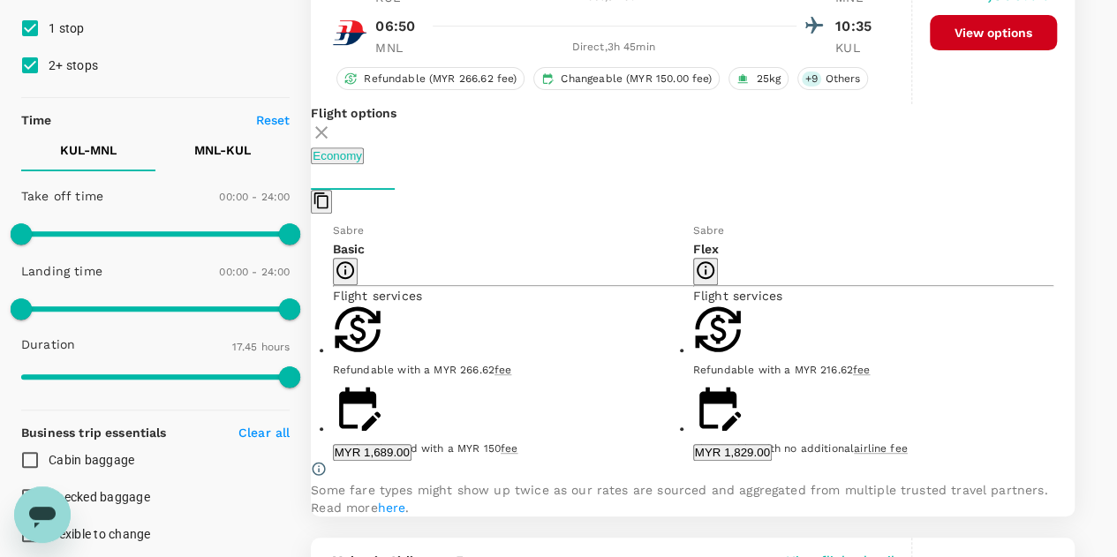
click at [412, 455] on button "MYR 1,689.00" at bounding box center [372, 452] width 79 height 17
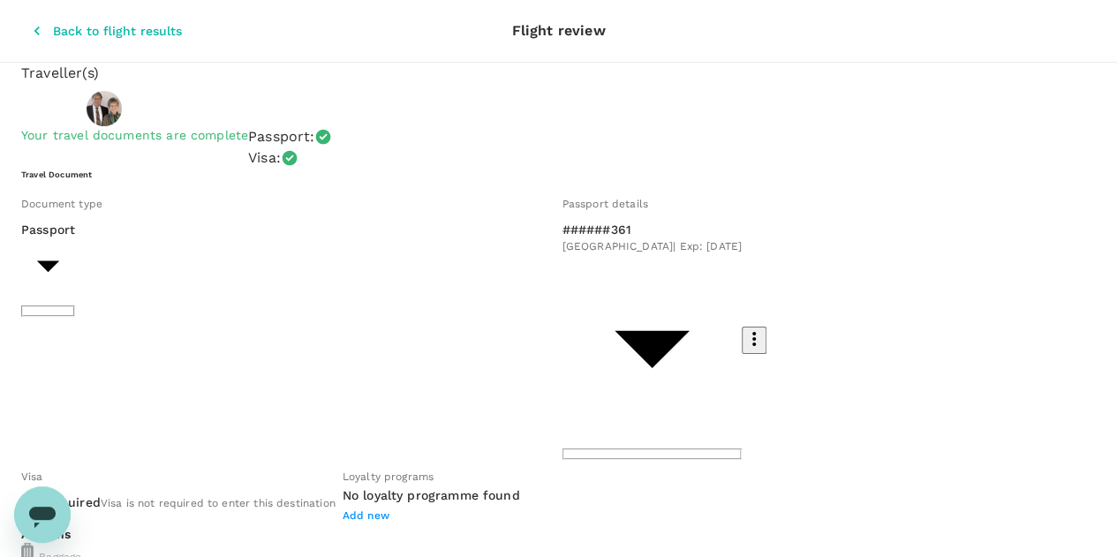
scroll to position [88, 0]
